Goal: Find contact information: Find contact information

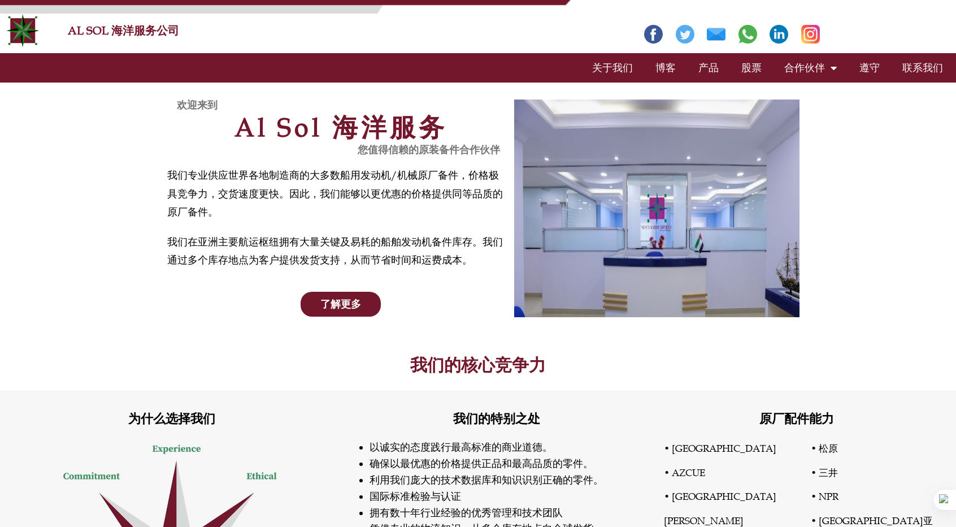
click at [705, 70] on font "产品" at bounding box center [708, 68] width 20 height 12
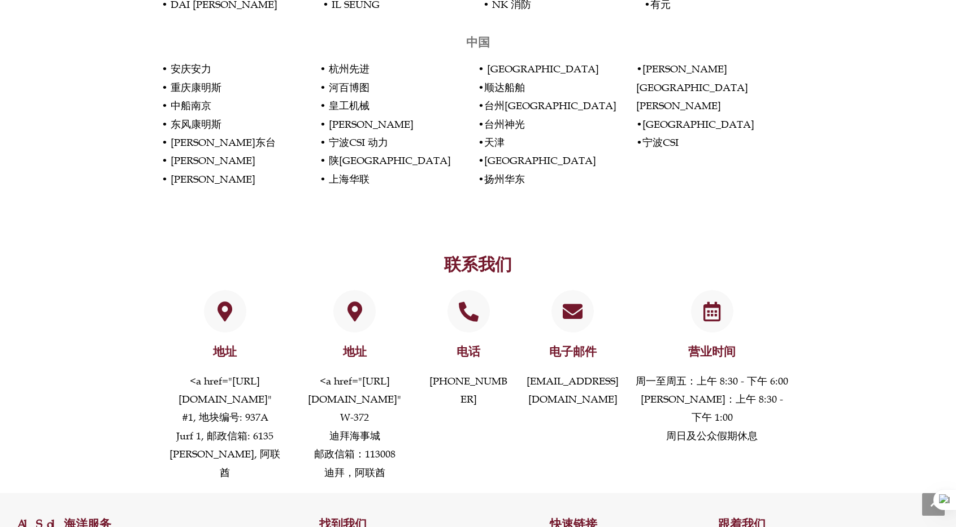
scroll to position [2340, 0]
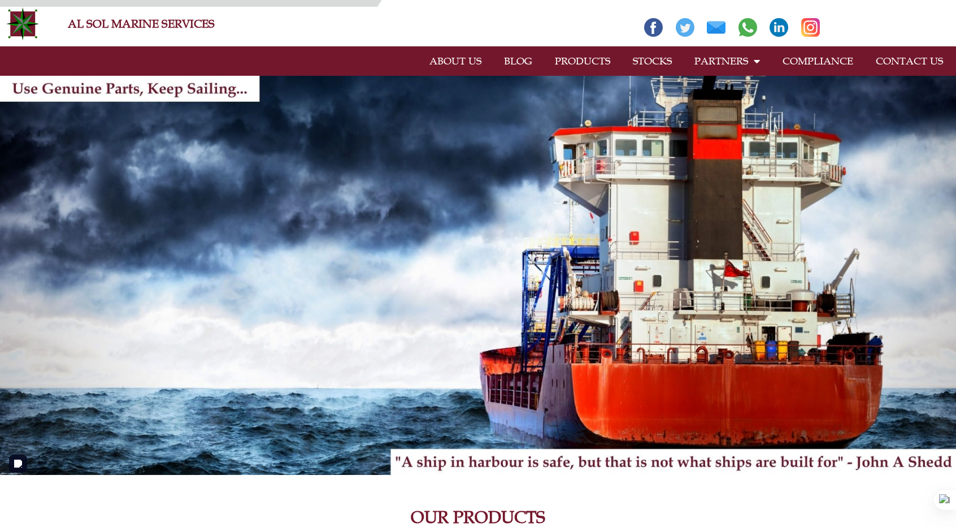
scroll to position [0, 0]
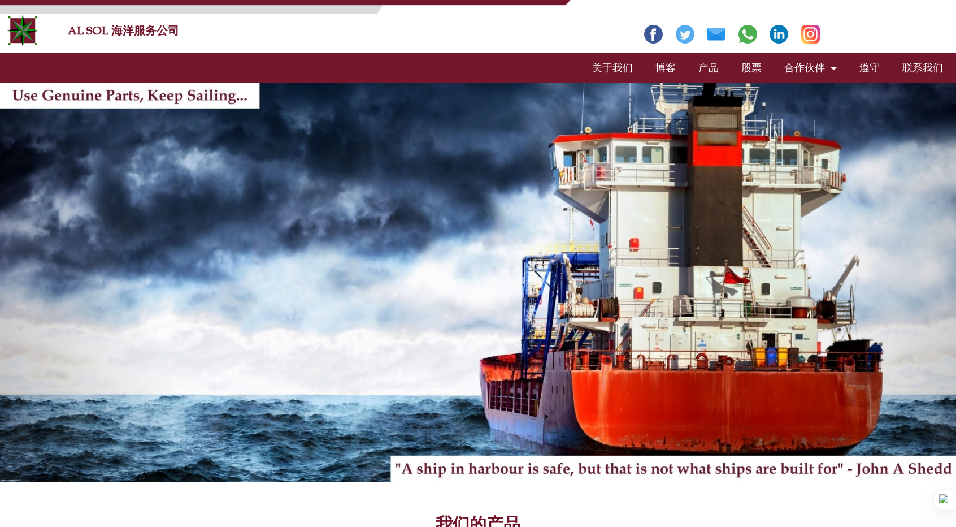
click at [879, 31] on div at bounding box center [795, 29] width 303 height 30
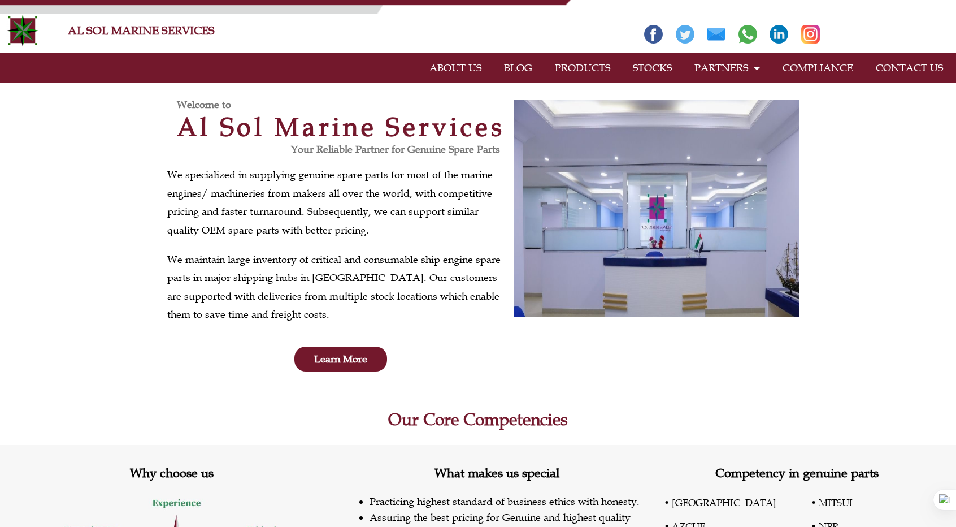
click at [886, 219] on section "Welcome to Al Sol Marine Services Your Reliable Partner for Genuine Spare Parts…" at bounding box center [478, 234] width 956 height 305
click at [880, 70] on link "CONTACT US" at bounding box center [910, 68] width 90 height 26
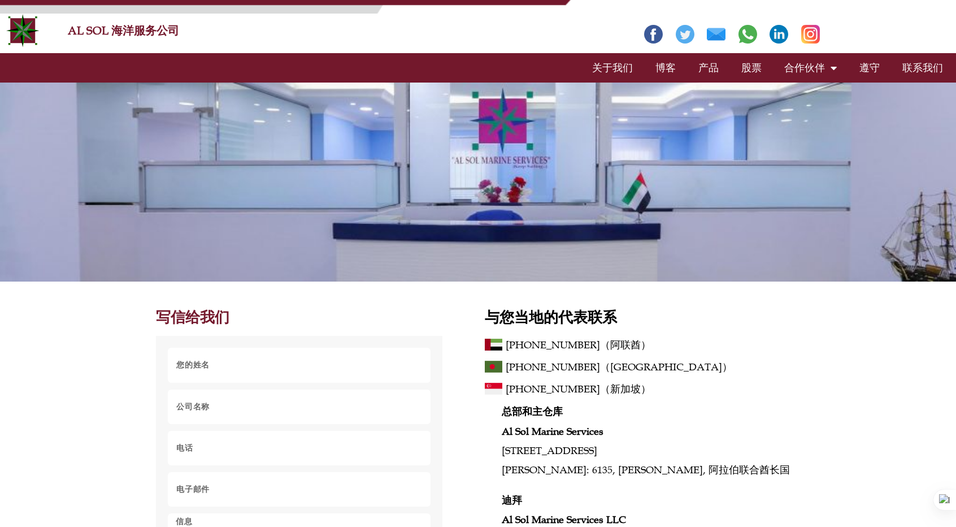
click at [744, 44] on img at bounding box center [748, 34] width 19 height 19
